Goal: Task Accomplishment & Management: Use online tool/utility

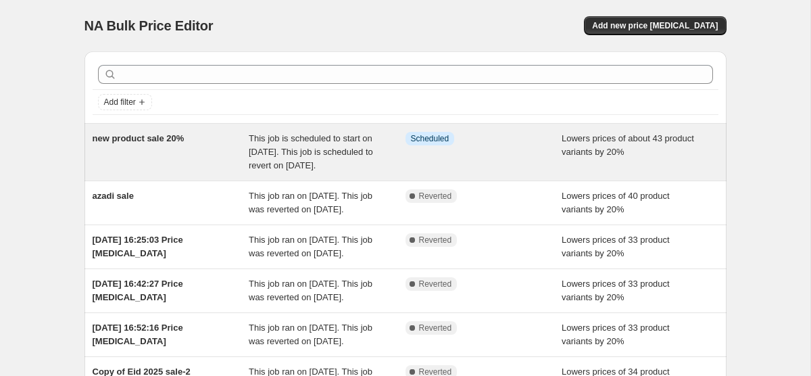
click at [136, 139] on span "new product sale 20%" at bounding box center [139, 138] width 92 height 10
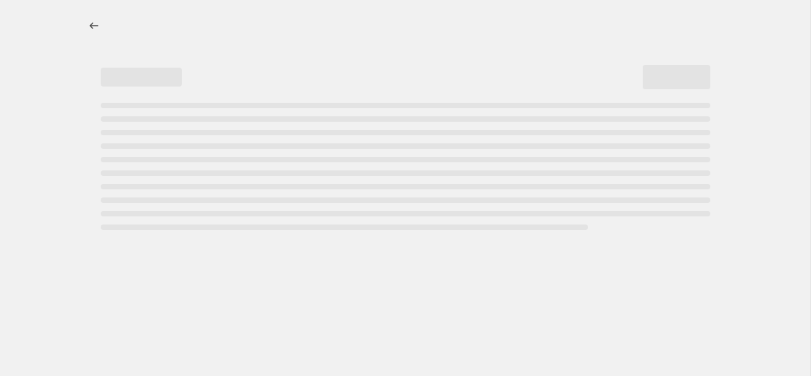
select select "percentage"
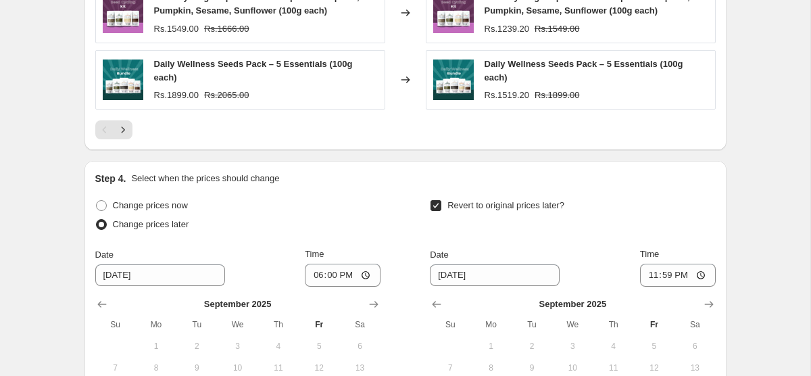
scroll to position [1310, 0]
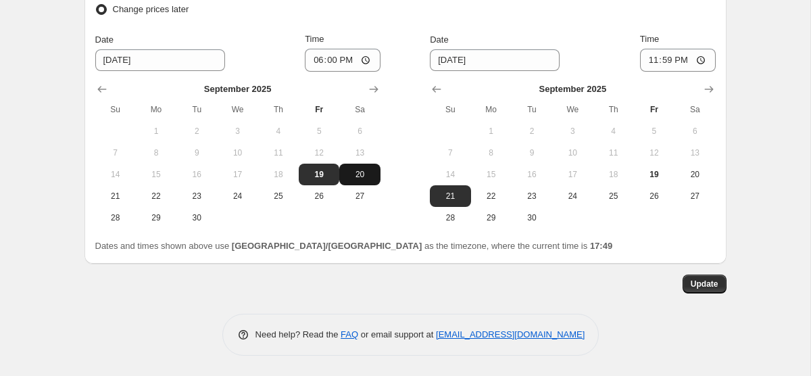
click at [353, 174] on span "20" at bounding box center [360, 174] width 30 height 11
type input "[DATE]"
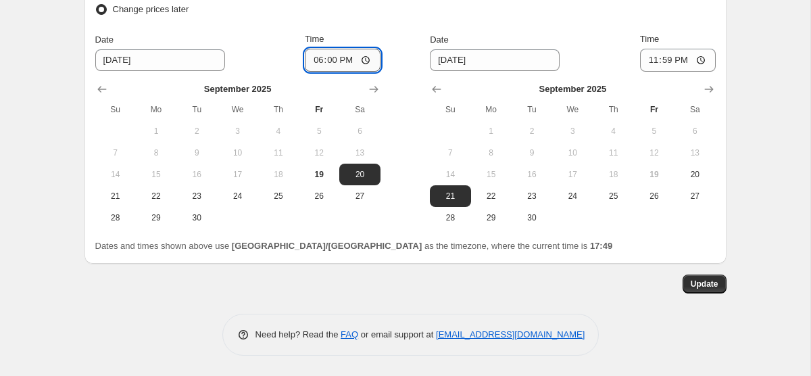
click at [318, 59] on input "18:00" at bounding box center [343, 60] width 76 height 23
type input "17:00"
click at [521, 193] on span "23" at bounding box center [532, 196] width 30 height 11
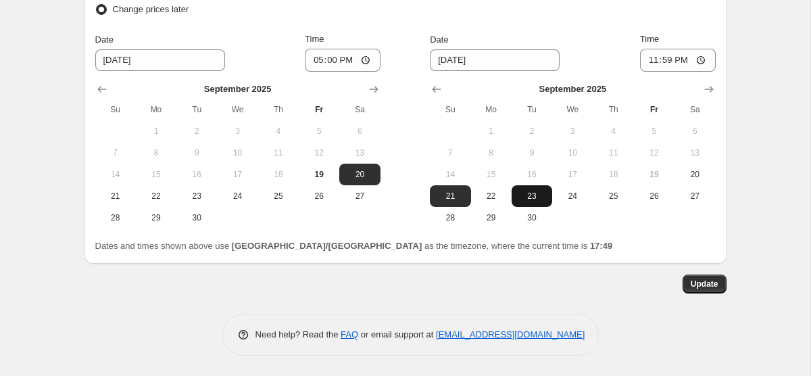
type input "[DATE]"
click at [692, 277] on button "Update" at bounding box center [705, 283] width 44 height 19
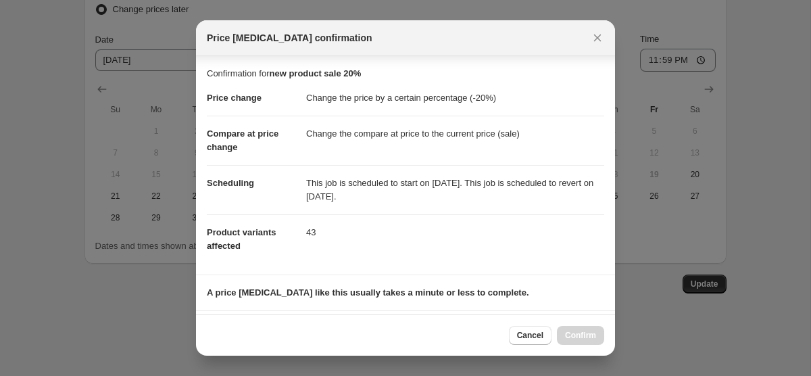
scroll to position [191, 0]
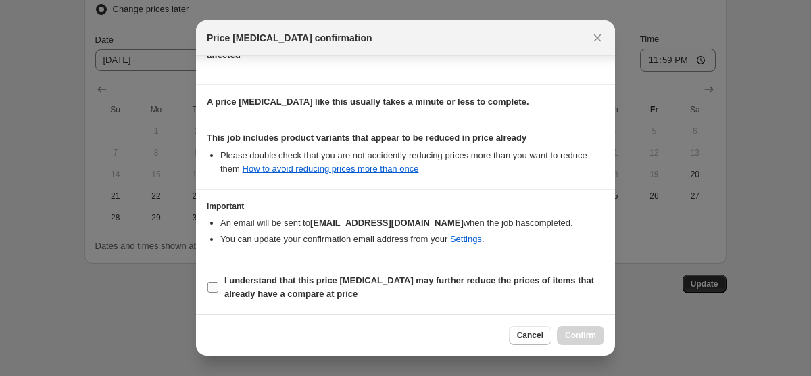
click at [244, 284] on b "I understand that this price [MEDICAL_DATA] may further reduce the prices of it…" at bounding box center [409, 287] width 370 height 24
click at [218, 284] on input "I understand that this price [MEDICAL_DATA] may further reduce the prices of it…" at bounding box center [212, 287] width 11 height 11
checkbox input "true"
click at [572, 339] on span "Confirm" at bounding box center [580, 335] width 31 height 11
